Goal: Transaction & Acquisition: Purchase product/service

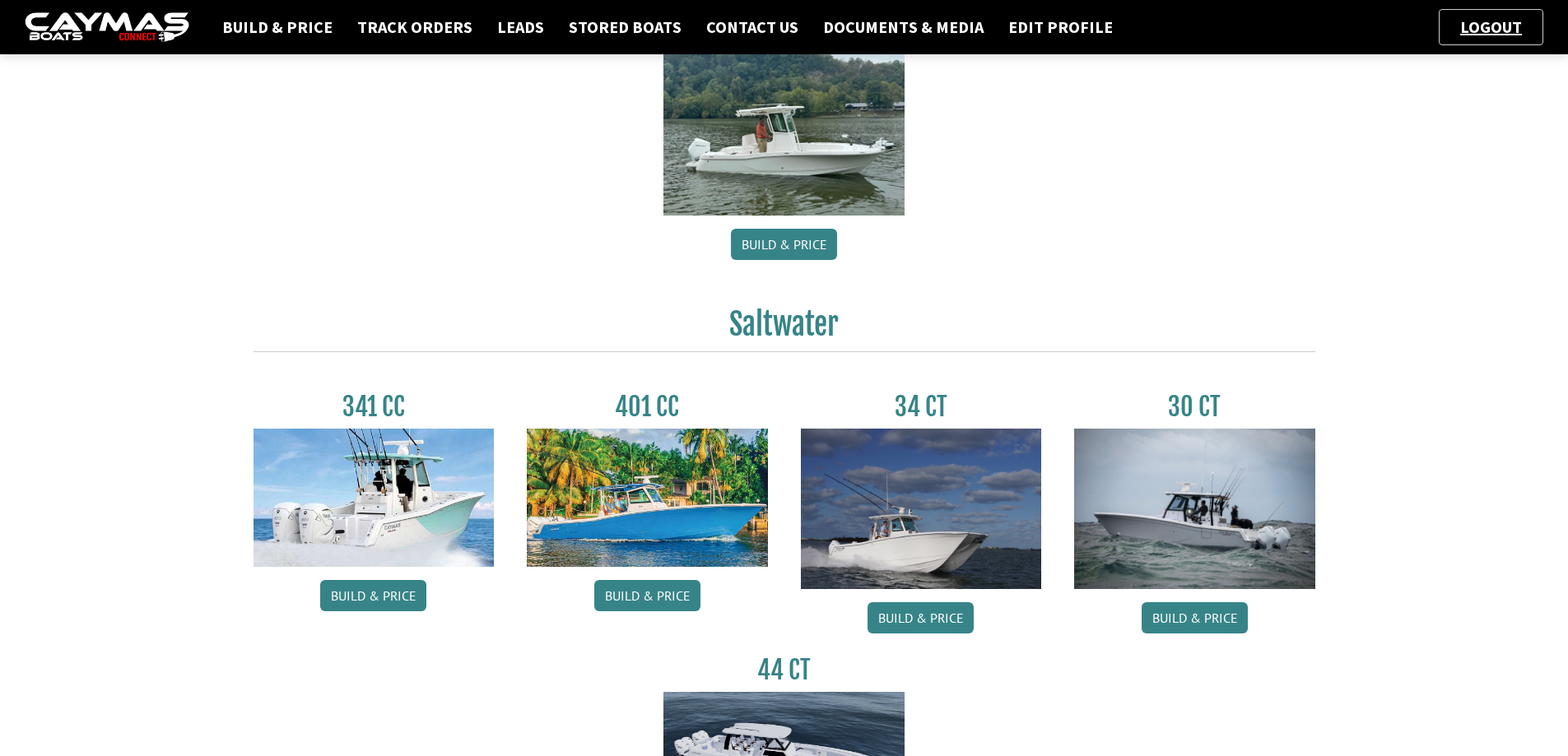
scroll to position [493, 0]
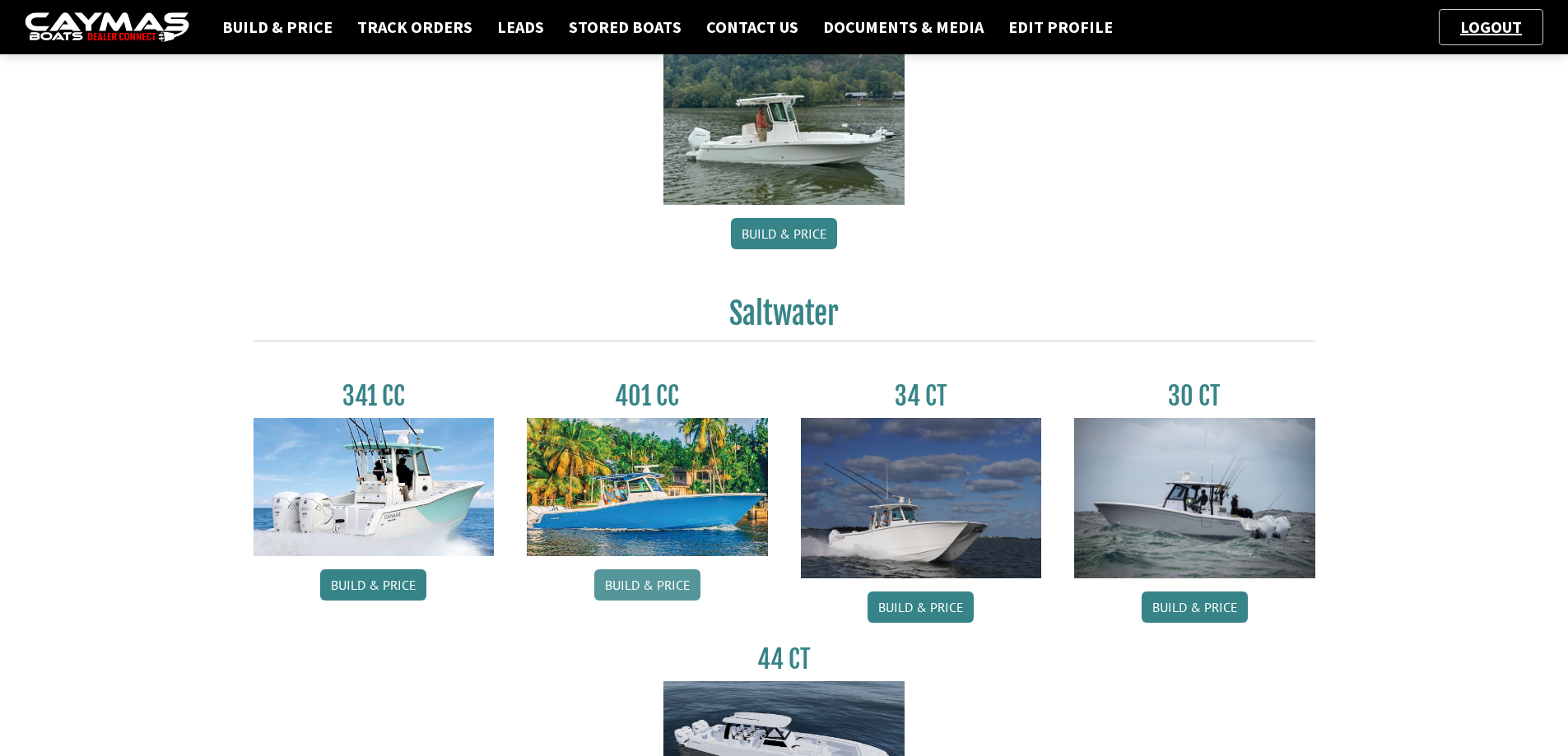
click at [626, 582] on link "Build & Price" at bounding box center [647, 585] width 107 height 31
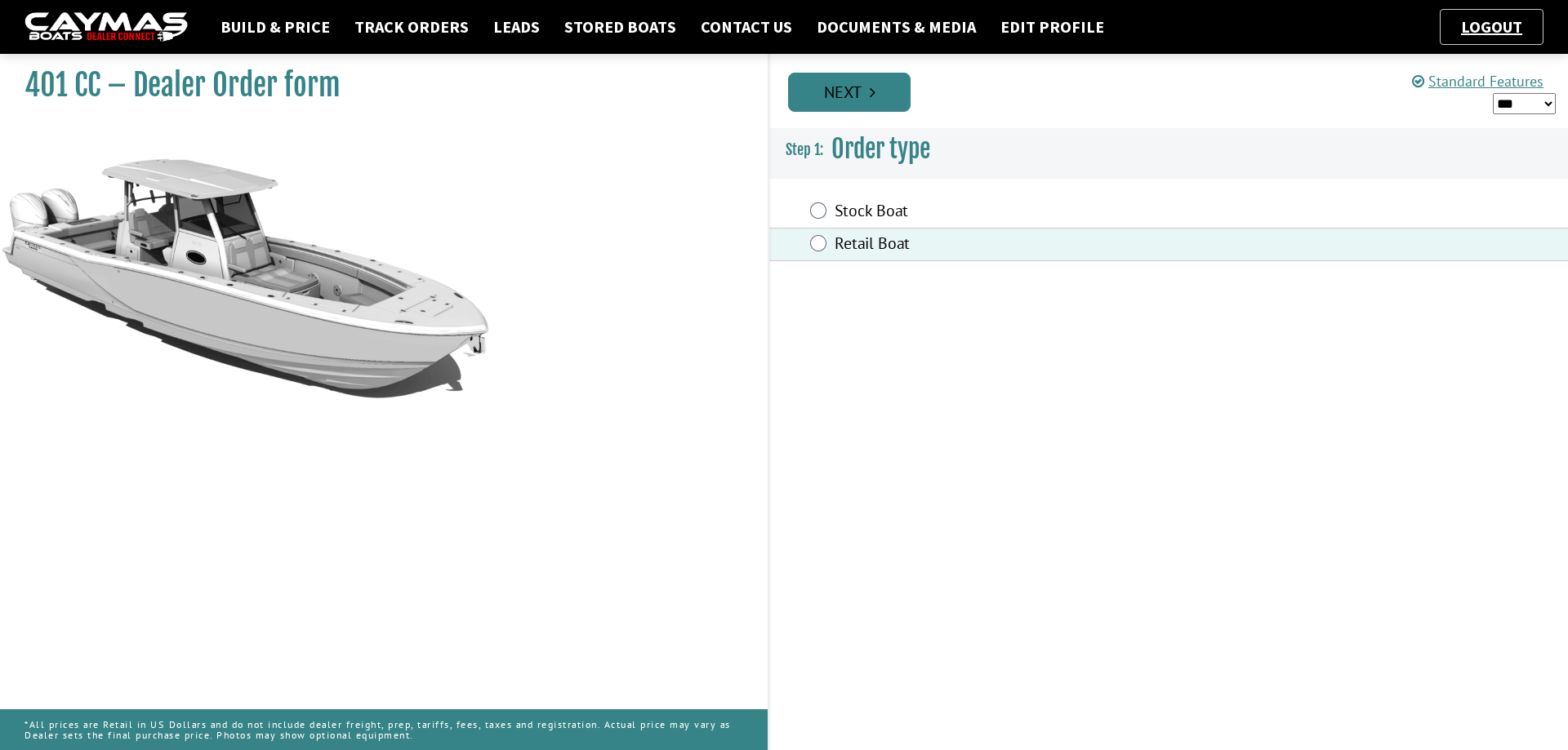
click at [864, 92] on link "Next" at bounding box center [849, 92] width 122 height 39
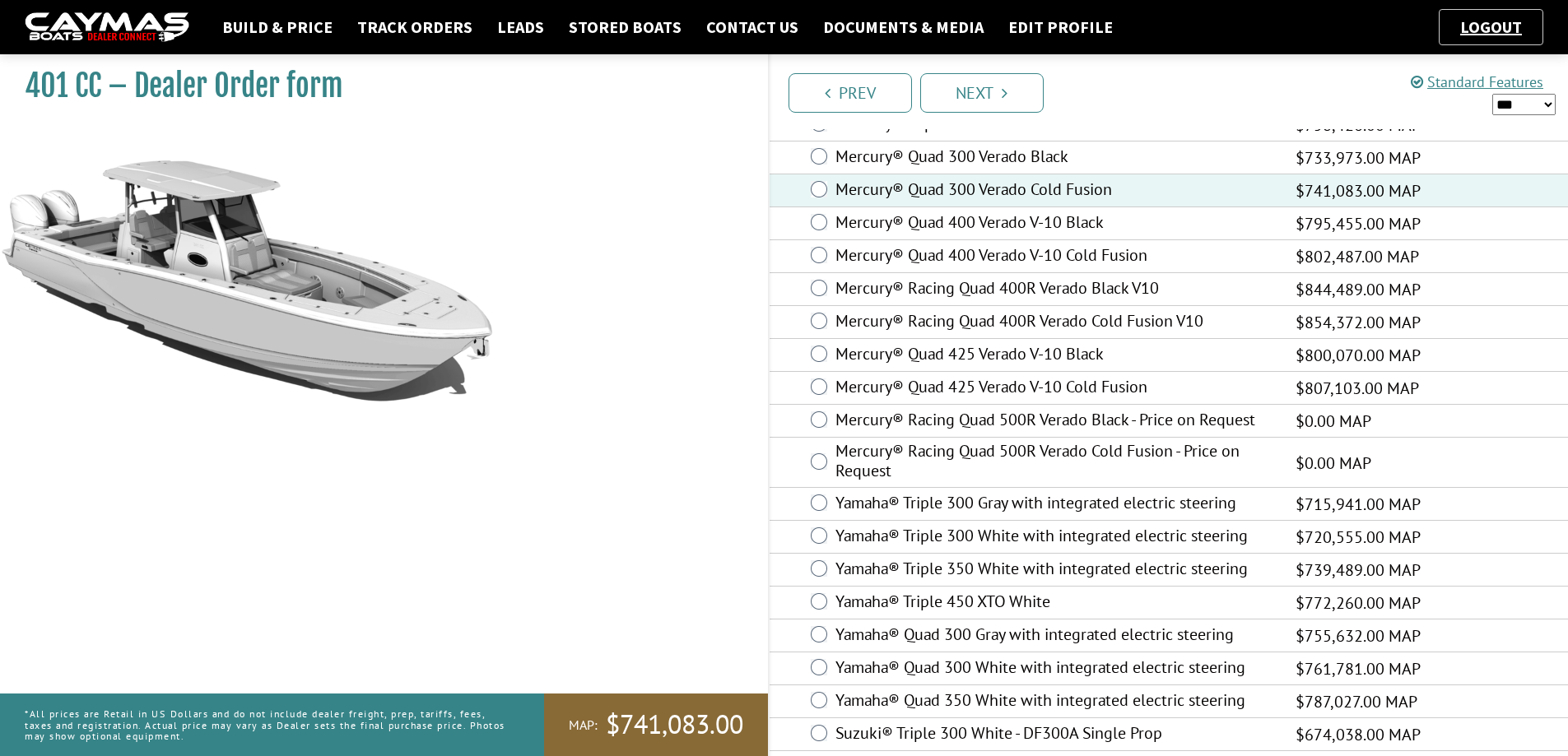
scroll to position [81, 0]
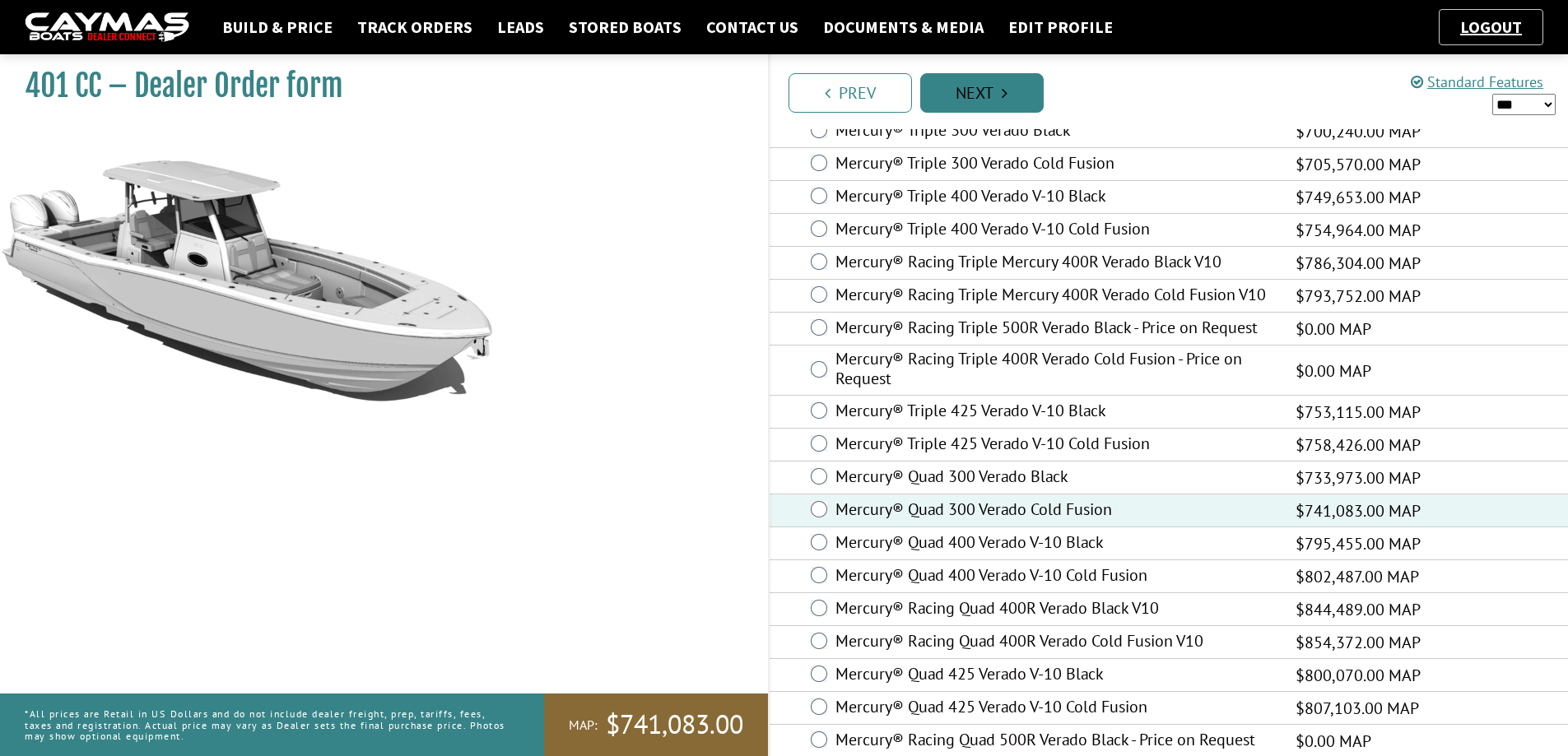
click at [991, 97] on link "Next" at bounding box center [981, 92] width 123 height 39
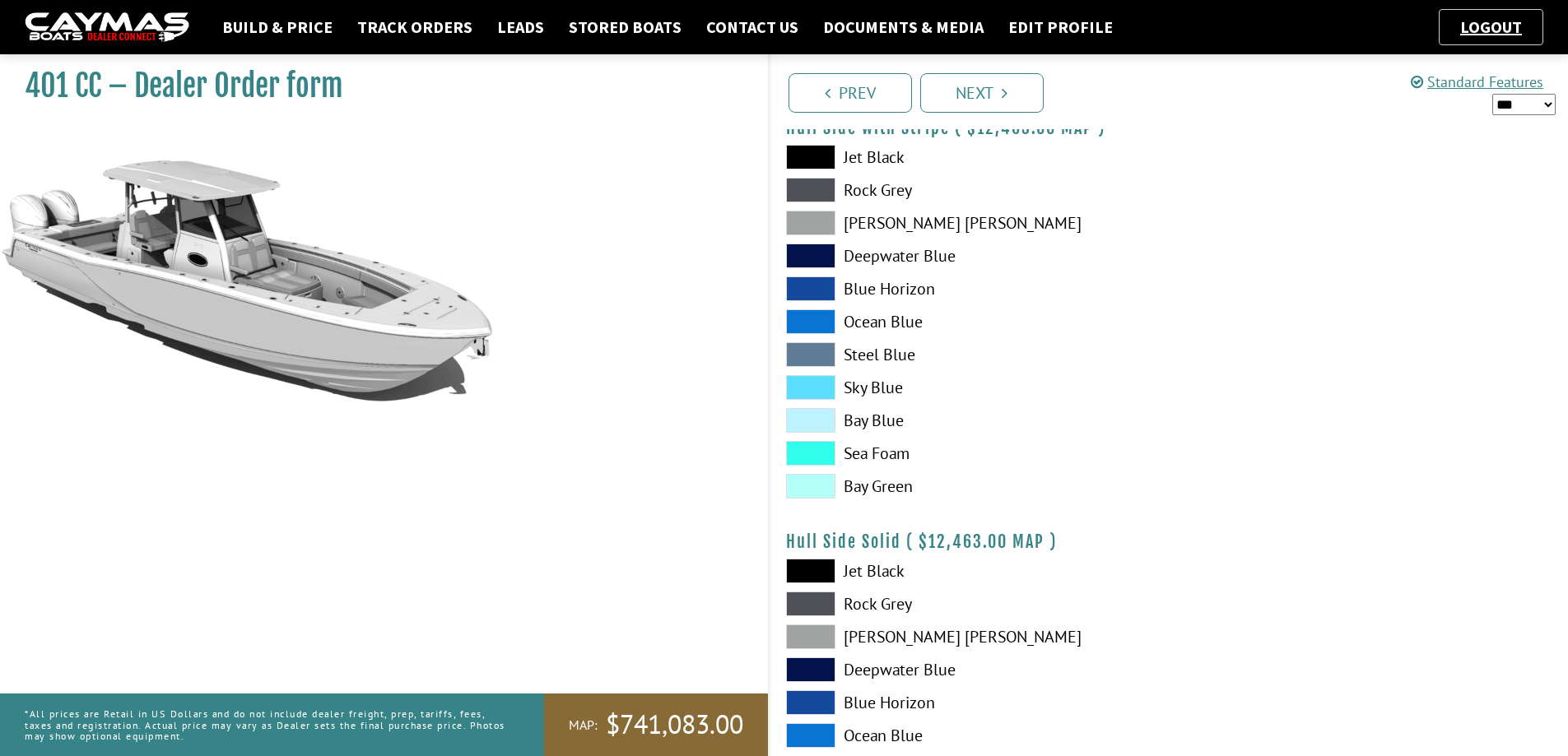
scroll to position [576, 0]
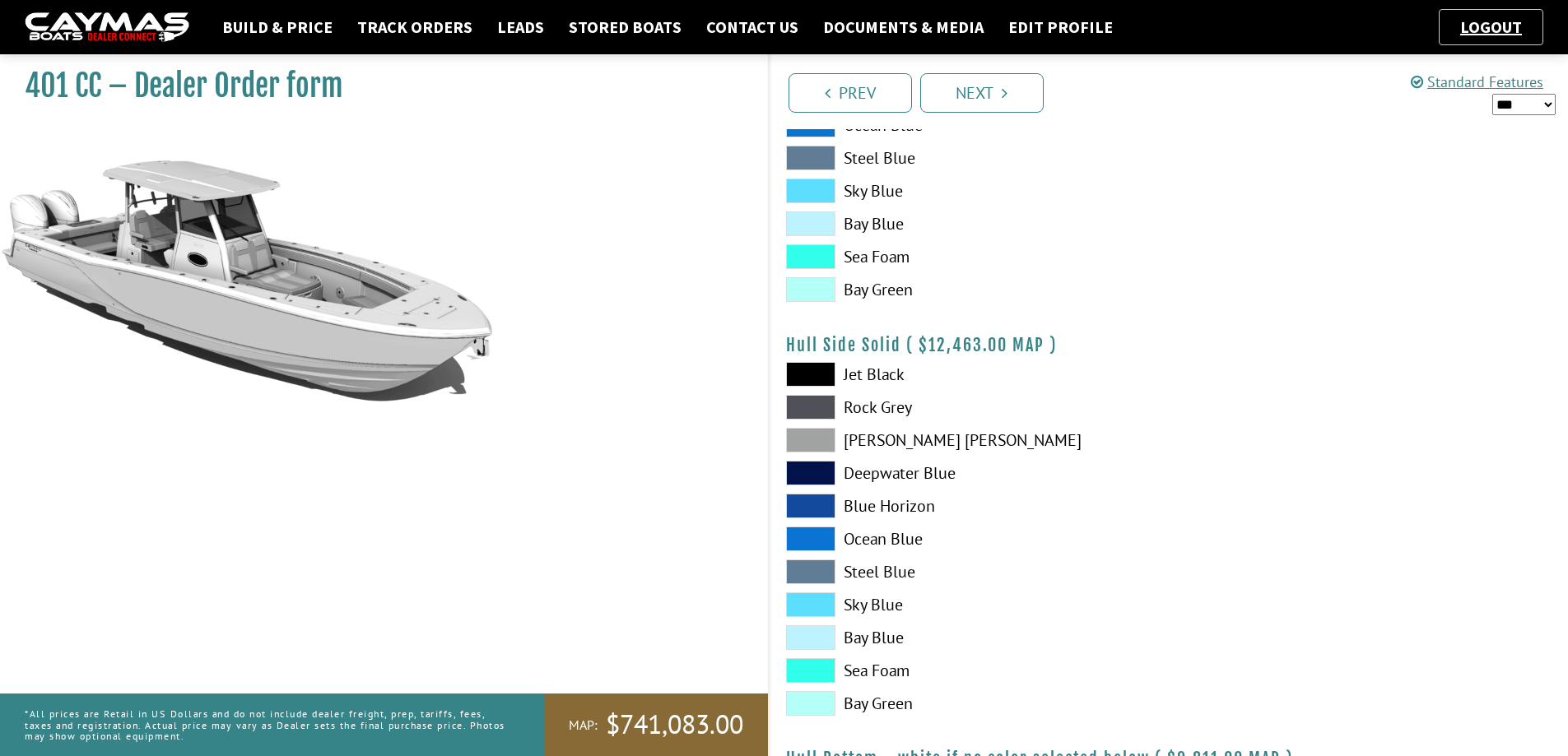
click at [836, 602] on label "Sky Blue" at bounding box center [970, 604] width 366 height 24
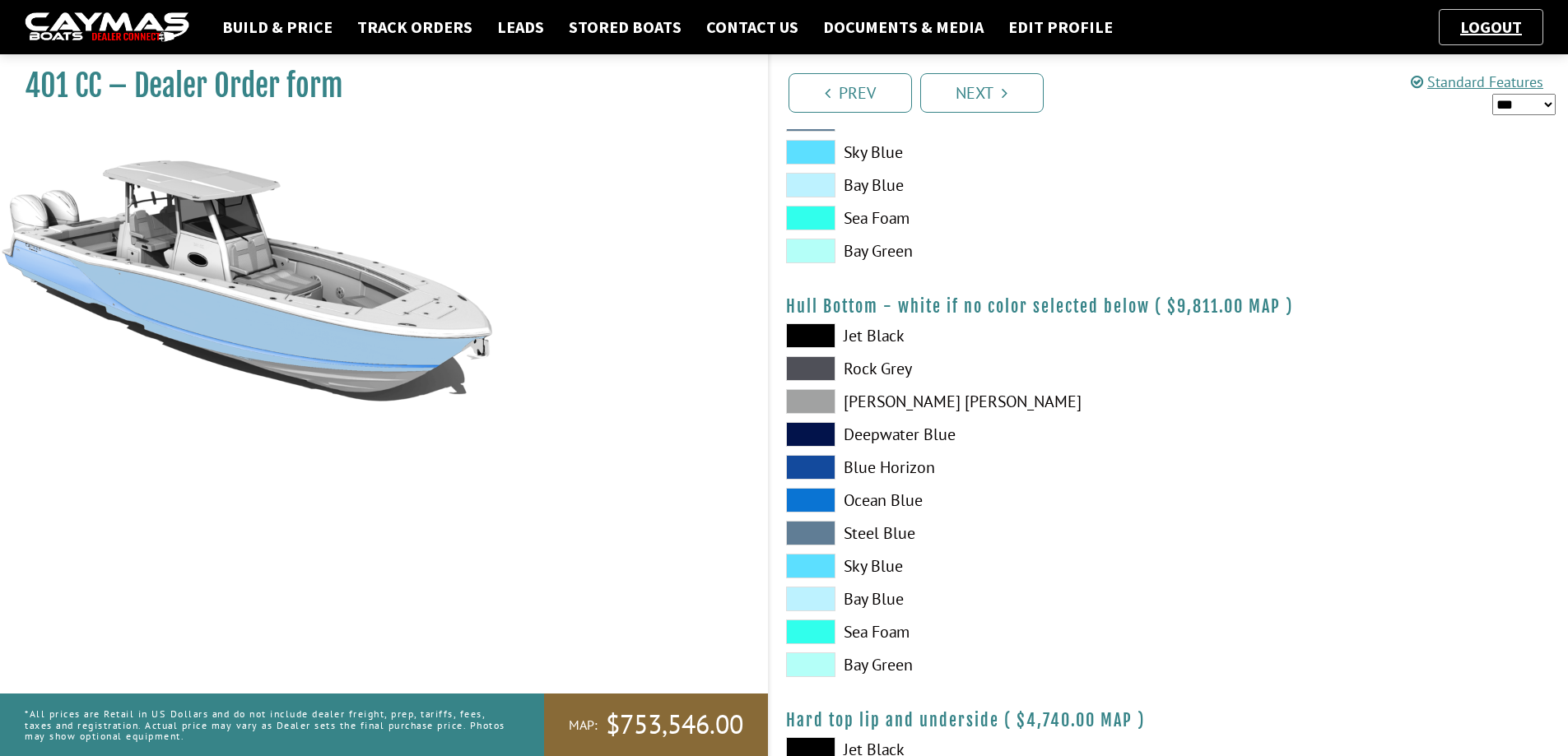
scroll to position [1070, 0]
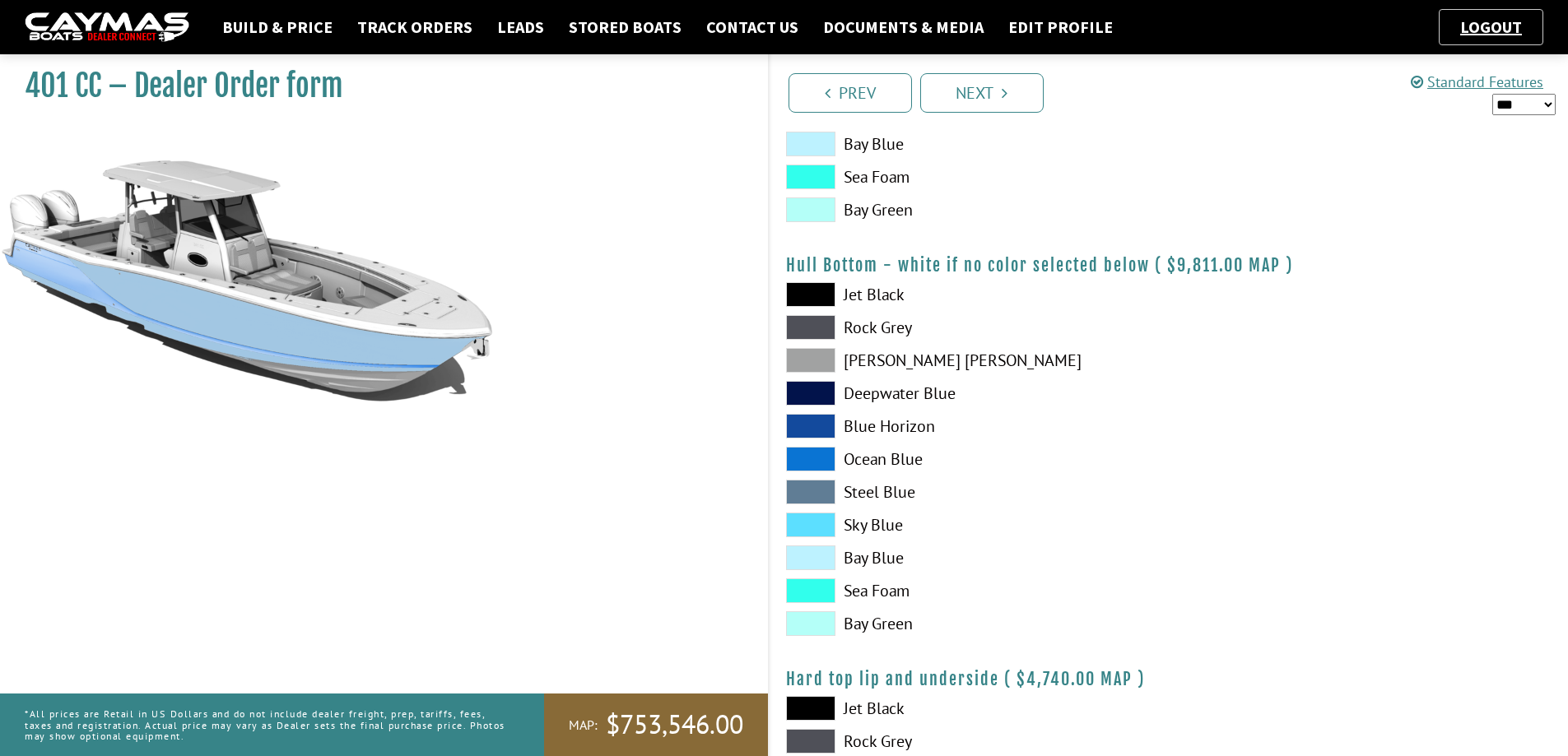
click at [829, 522] on span at bounding box center [811, 524] width 50 height 24
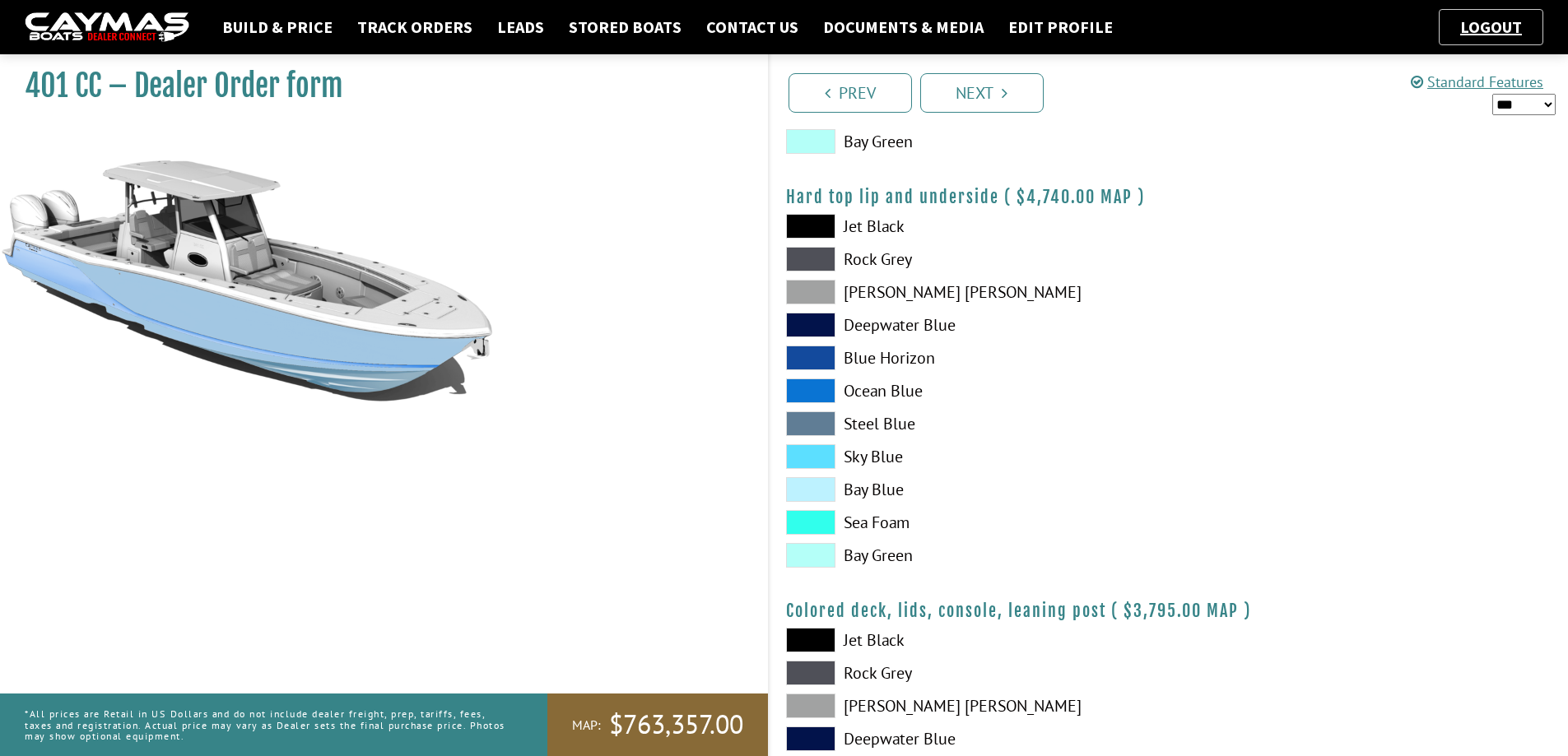
scroll to position [1645, 0]
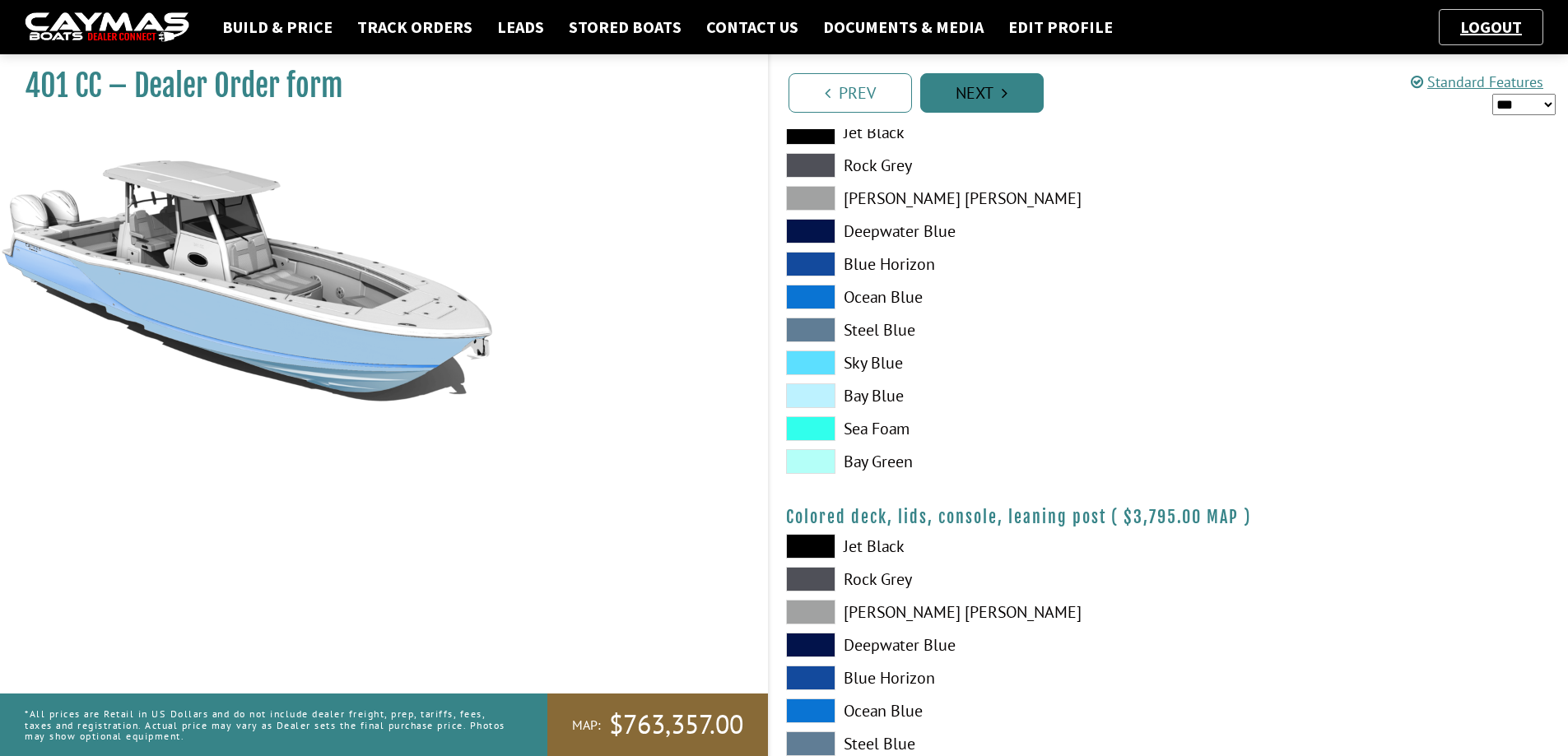
click at [1020, 96] on link "Next" at bounding box center [981, 92] width 123 height 39
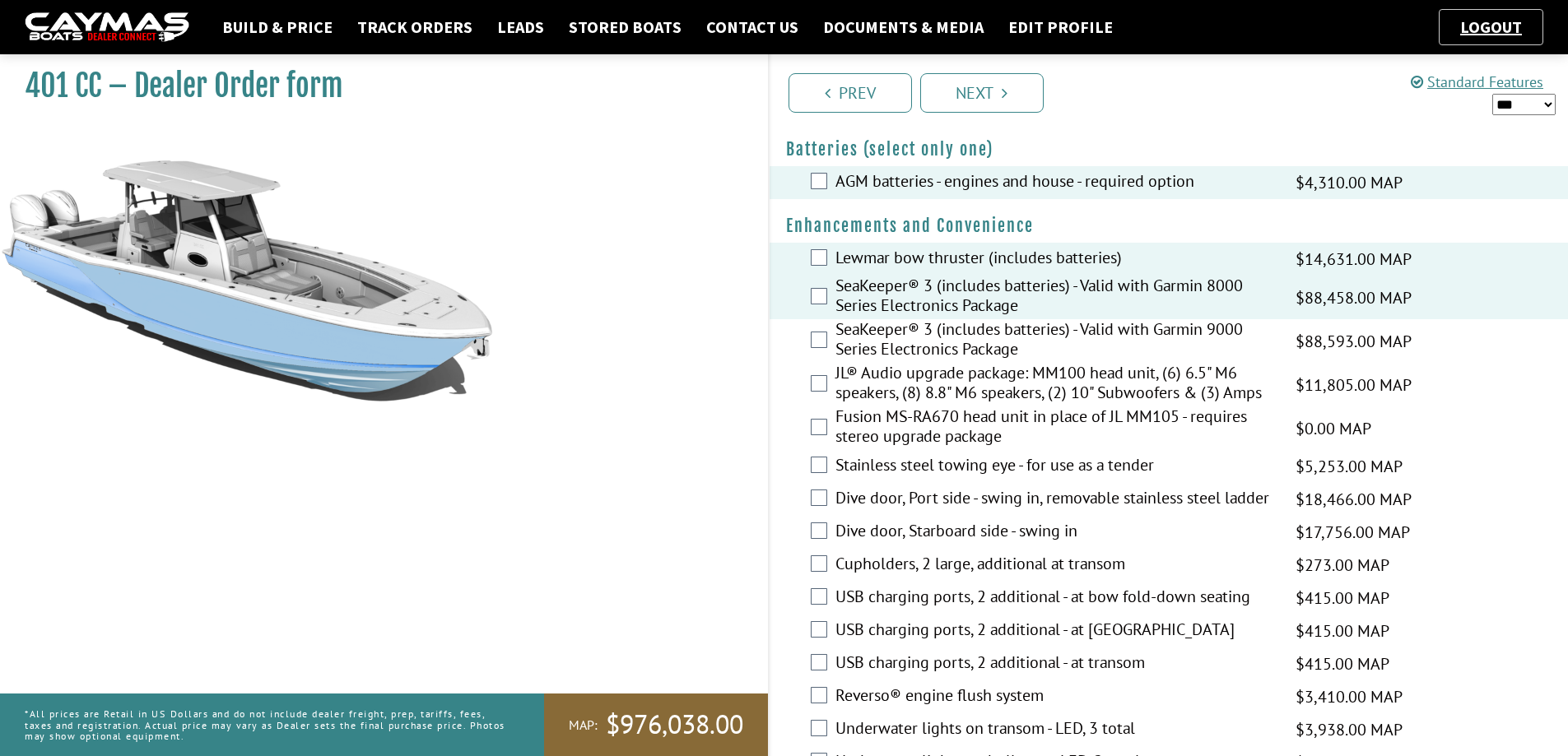
scroll to position [493, 0]
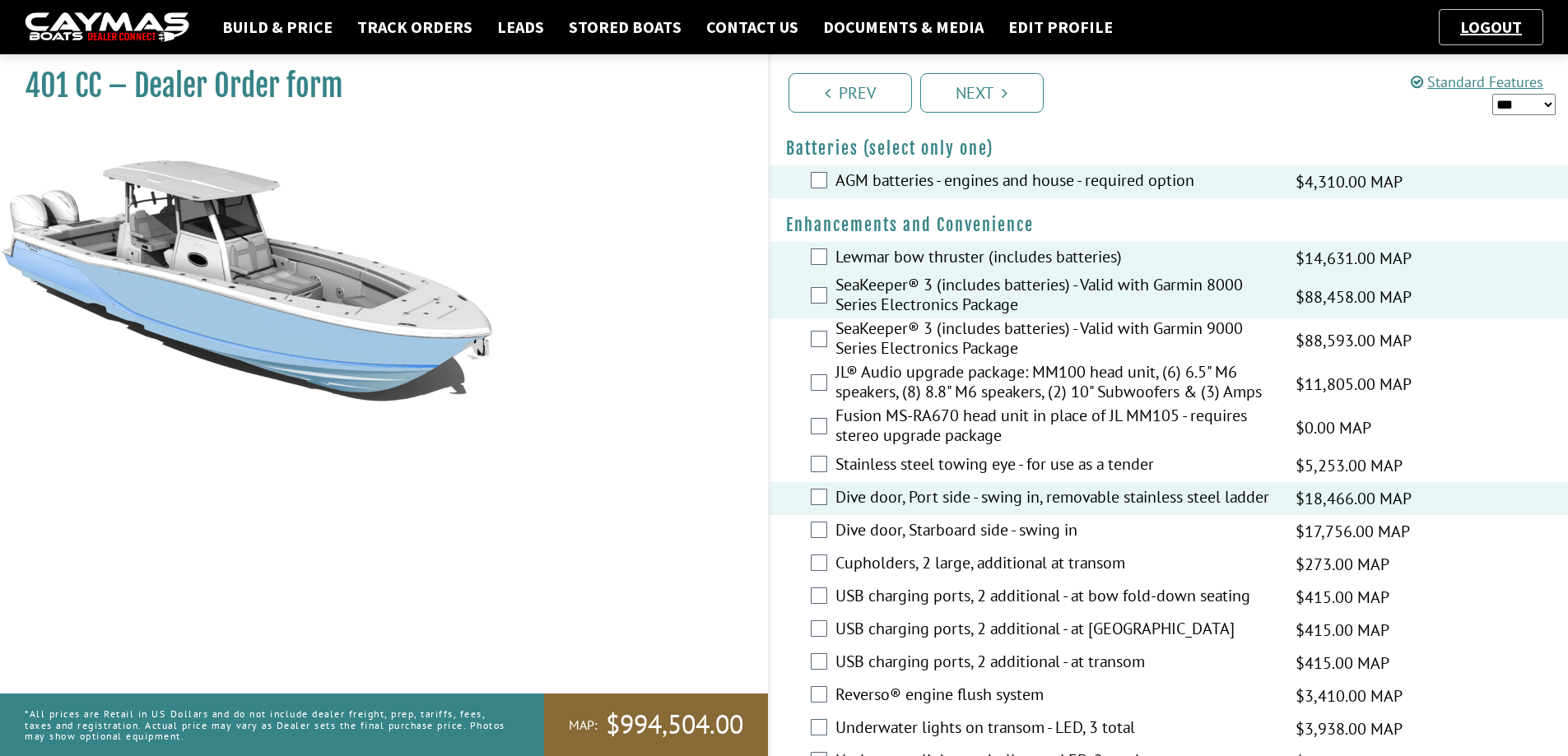
click at [808, 374] on div "JL® Audio upgrade package: MM100 head unit, (6) 6.5" M6 speakers, (8) 8.8" M6 s…" at bounding box center [1169, 383] width 799 height 44
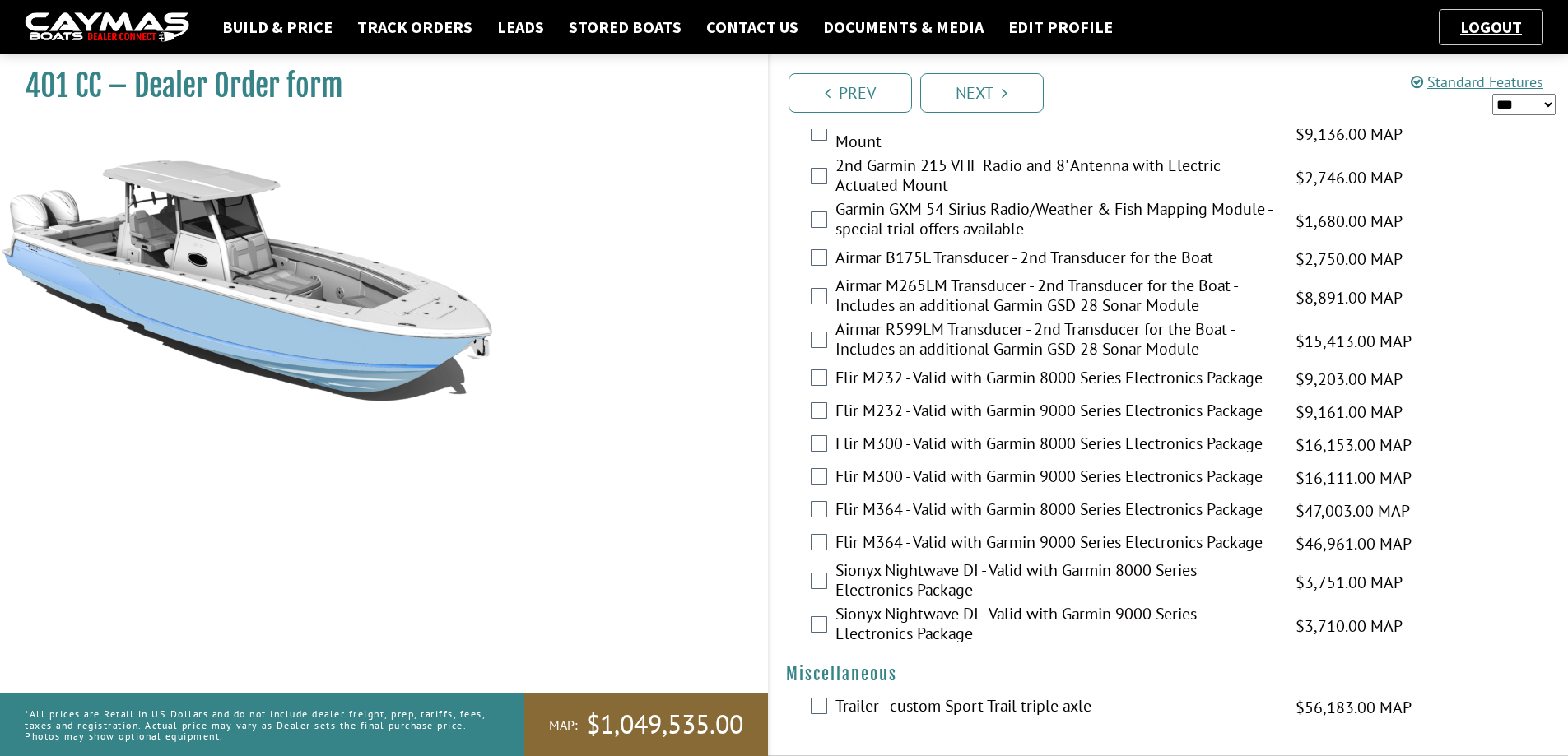
scroll to position [3460, 0]
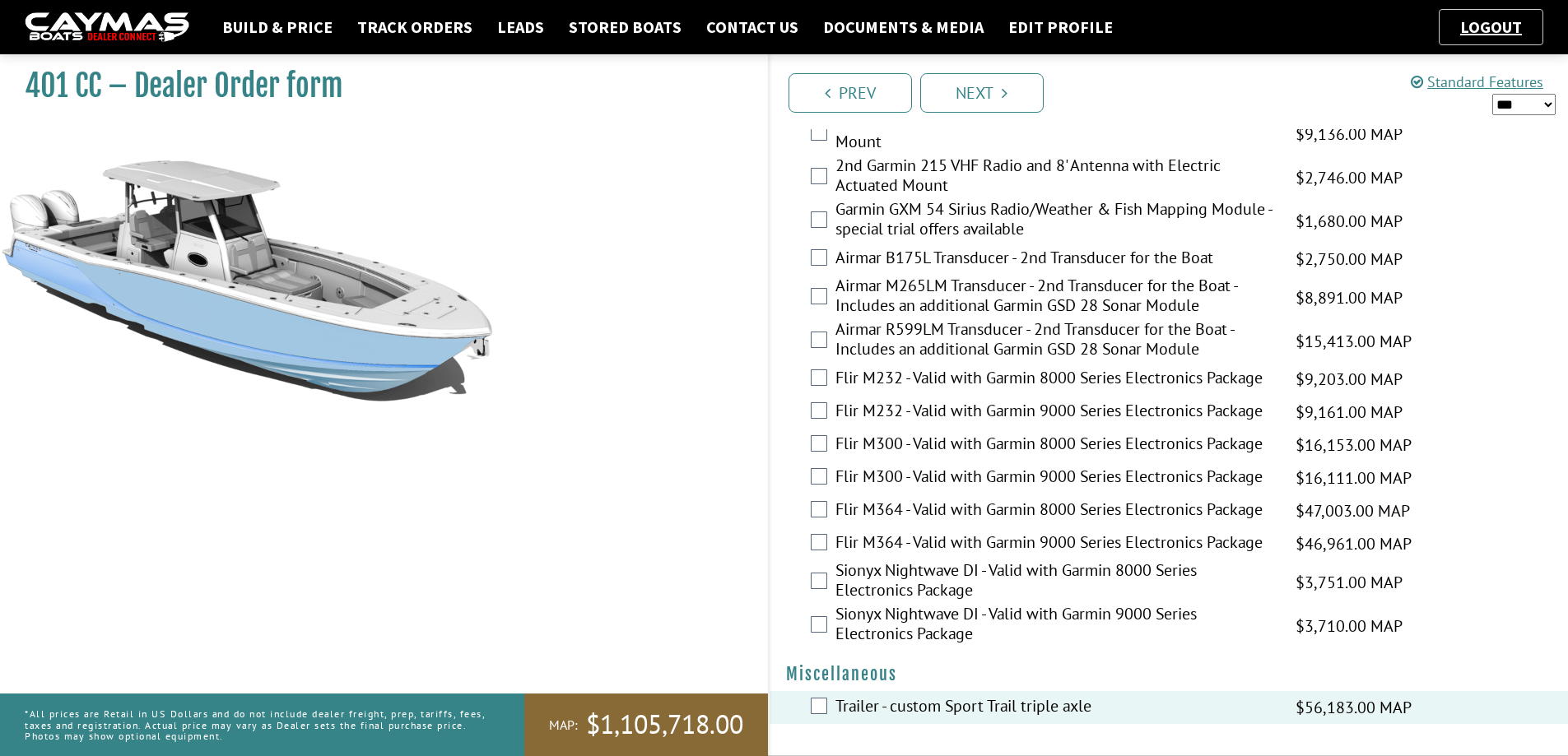
click at [1548, 101] on select "*** ****** ******" at bounding box center [1524, 104] width 64 height 21
select select "*"
click at [1492, 94] on select "*** ****** ******" at bounding box center [1524, 104] width 64 height 21
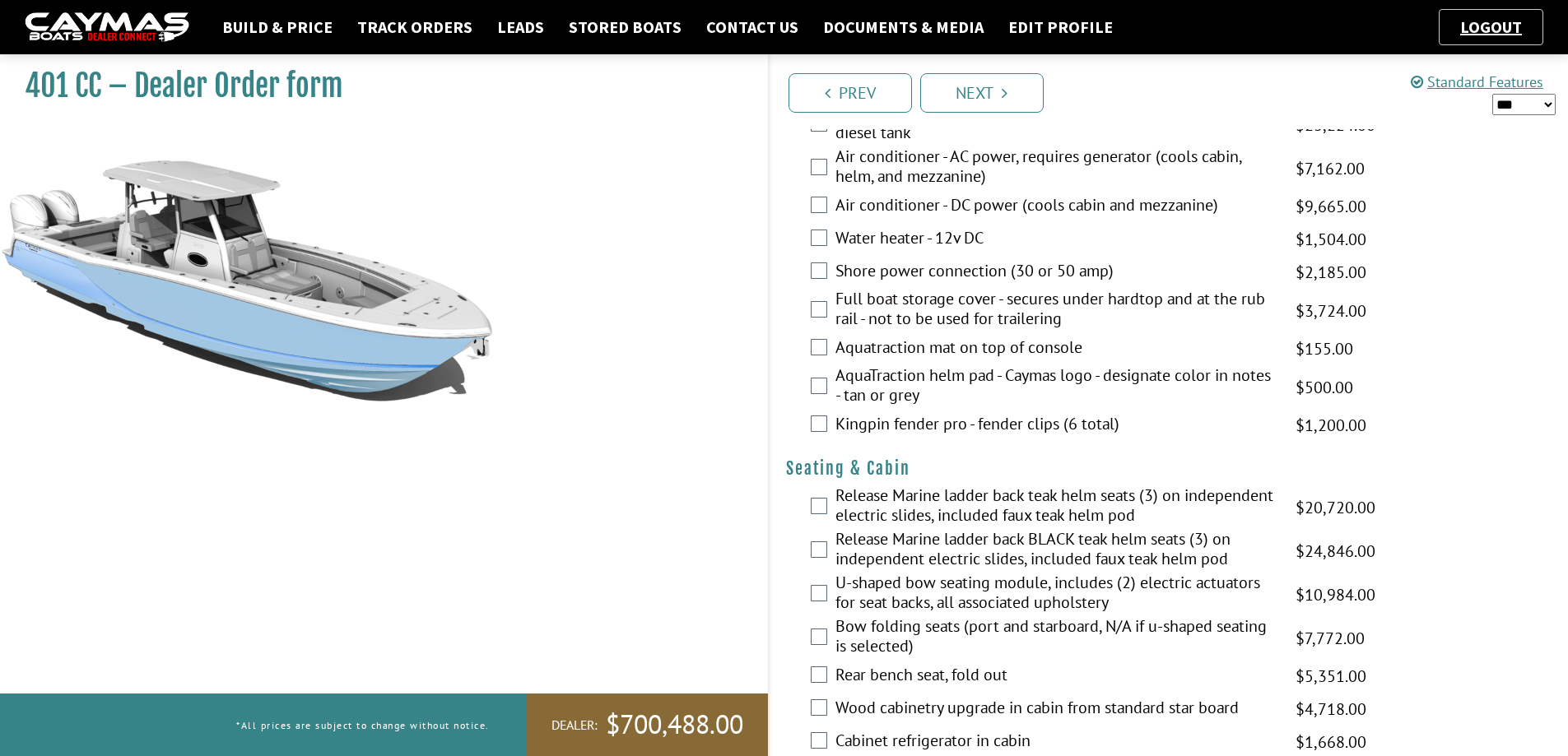
scroll to position [1156, 0]
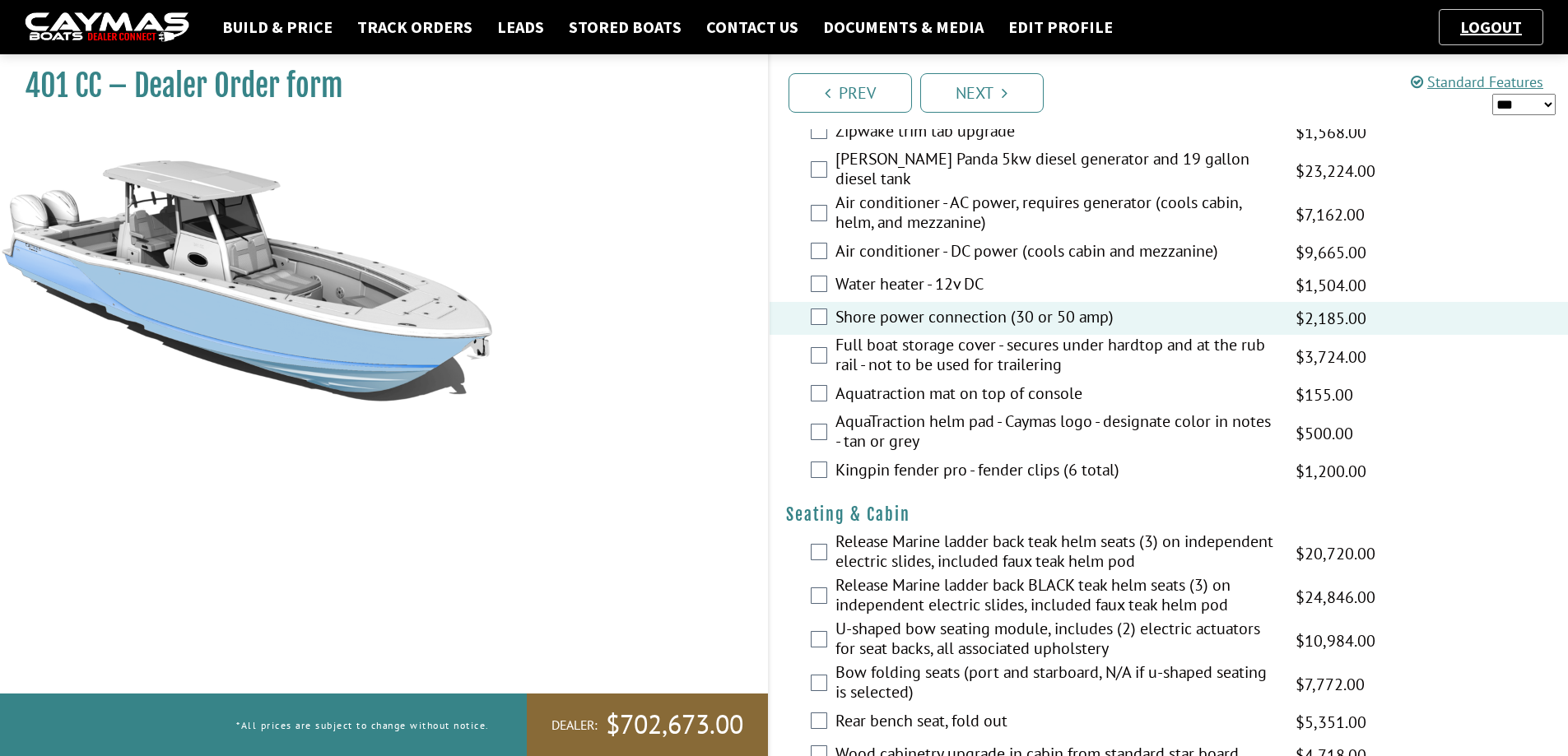
click at [823, 259] on div "Air conditioner - DC power (cools cabin and mezzanine) $16,108.00 MAP $16,108.0…" at bounding box center [1169, 252] width 799 height 33
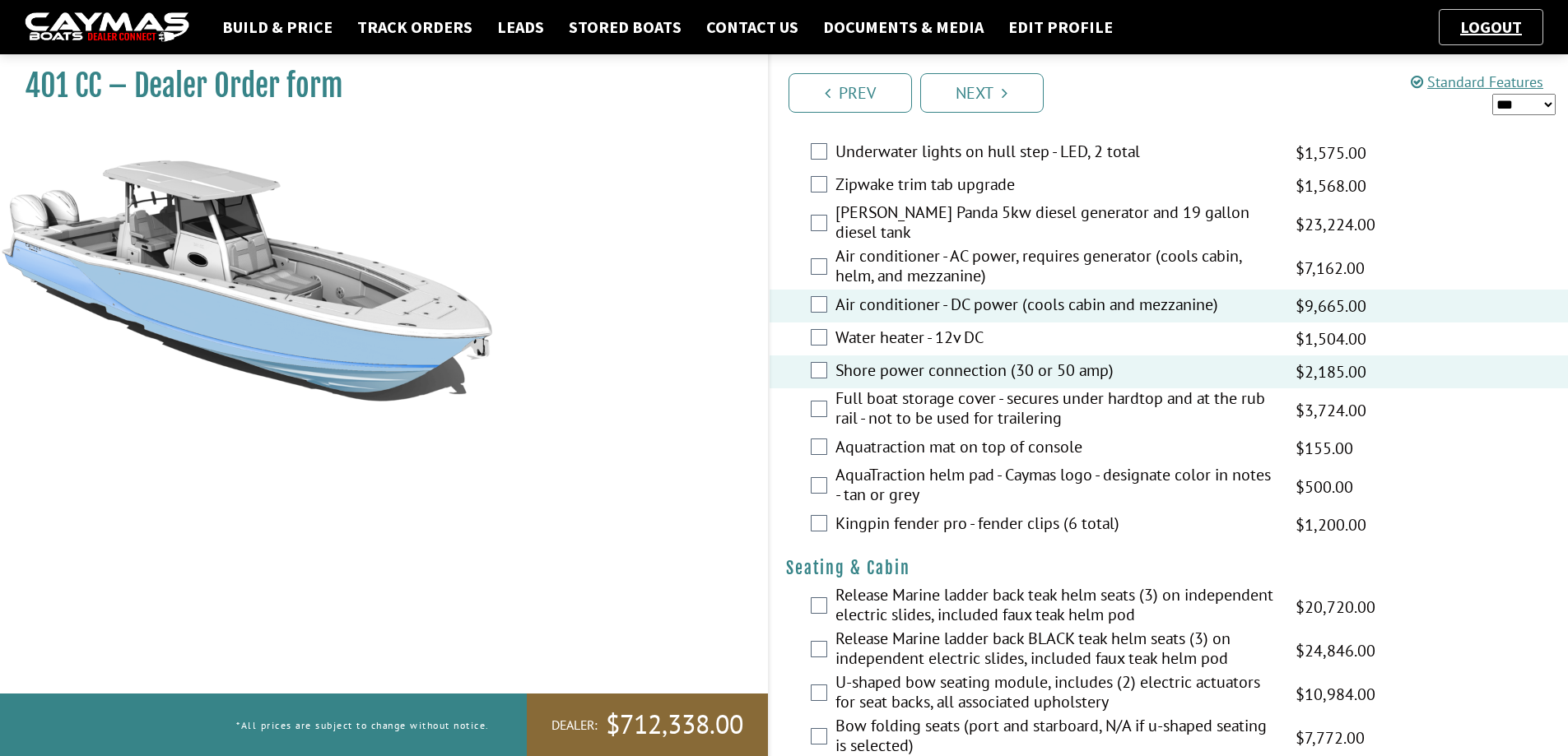
scroll to position [1074, 0]
